Goal: Task Accomplishment & Management: Use online tool/utility

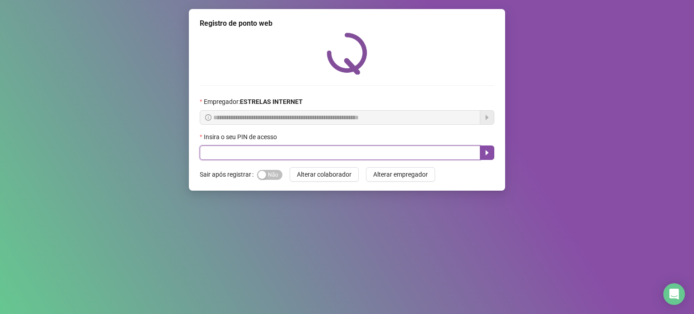
click at [254, 152] on input "text" at bounding box center [340, 152] width 281 height 14
type input "*****"
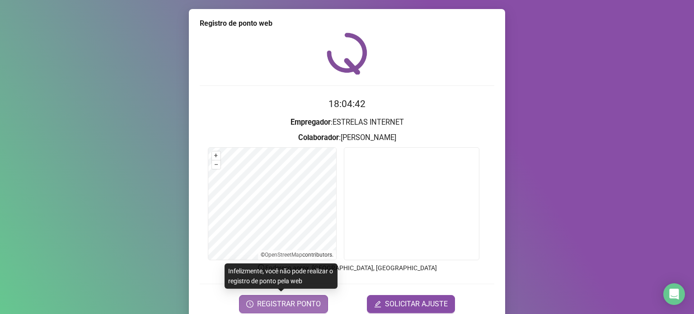
click at [283, 300] on span "REGISTRAR PONTO" at bounding box center [289, 304] width 64 height 11
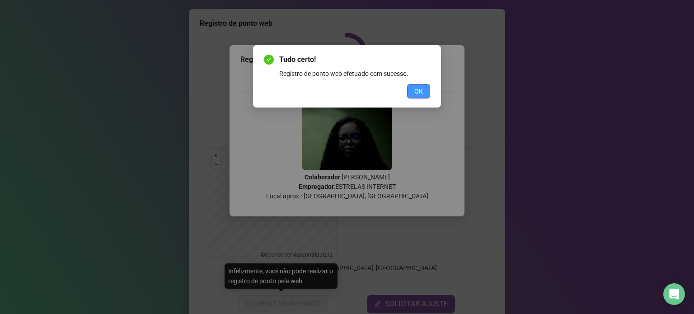
click at [424, 85] on button "OK" at bounding box center [418, 91] width 23 height 14
